Goal: Information Seeking & Learning: Learn about a topic

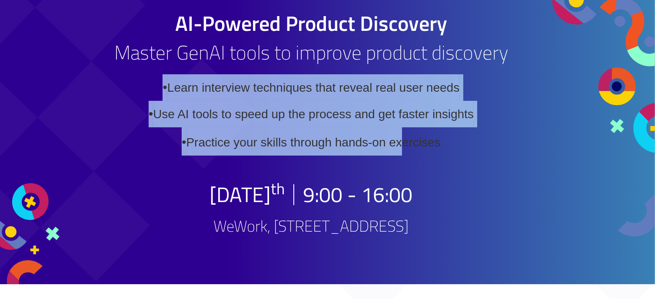
drag, startPoint x: 449, startPoint y: 193, endPoint x: 197, endPoint y: 93, distance: 270.5
click at [197, 93] on div "• Learn interview techniques that reveal real user needs • Use AI tools to spee…" at bounding box center [311, 120] width 400 height 92
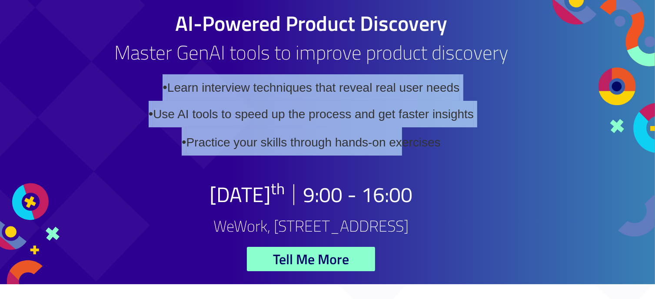
click at [184, 107] on div "• Learn interview techniques that reveal real user needs • Use AI tools to spee…" at bounding box center [311, 120] width 400 height 92
